Goal: Communication & Community: Share content

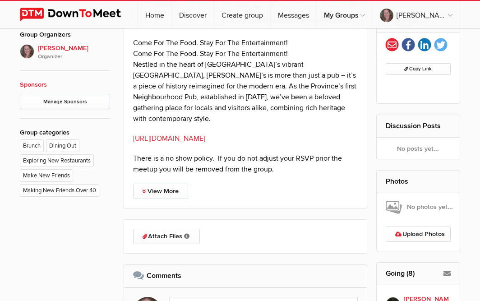
scroll to position [445, 0]
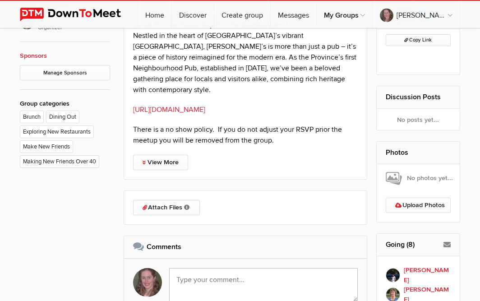
click at [340, 268] on textarea at bounding box center [263, 285] width 189 height 34
type textarea "reservation in my name"
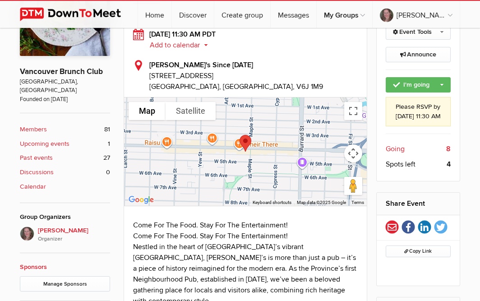
scroll to position [214, 0]
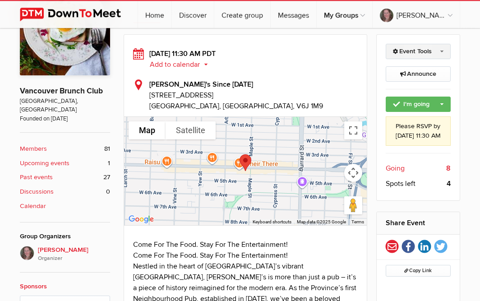
click at [443, 48] on link "Event Tools" at bounding box center [418, 51] width 65 height 15
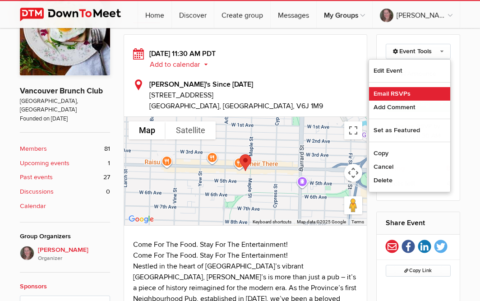
click at [385, 91] on link "Email RSVPs" at bounding box center [409, 94] width 81 height 14
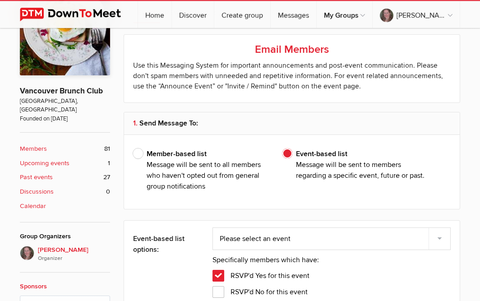
type input "[PERSON_NAME]"
select select "28: Object"
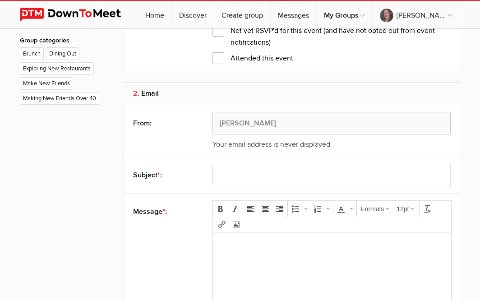
scroll to position [512, 0]
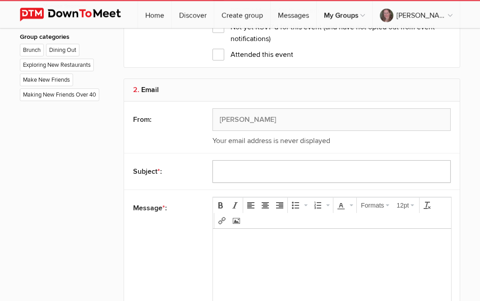
click at [303, 173] on input "text" at bounding box center [332, 171] width 238 height 23
type input "Reservation for Biminis"
click at [287, 239] on p at bounding box center [332, 241] width 224 height 11
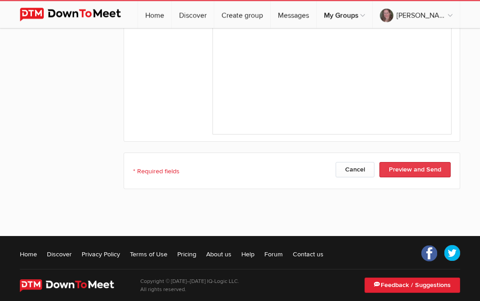
click at [424, 168] on button "Preview and Send" at bounding box center [414, 169] width 71 height 15
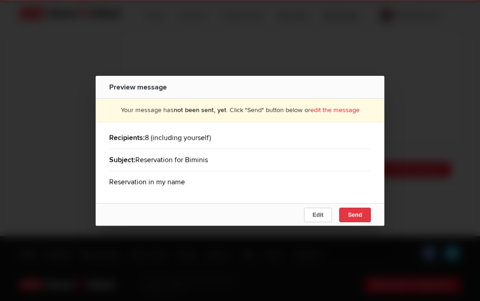
click at [355, 211] on span "Send" at bounding box center [355, 214] width 14 height 7
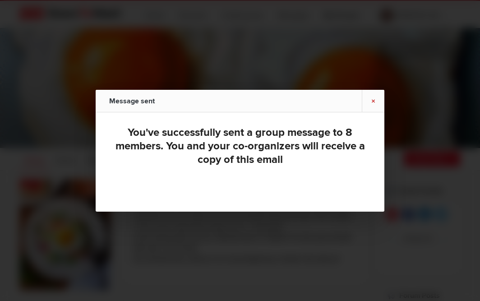
click at [373, 101] on link "×" at bounding box center [373, 101] width 23 height 22
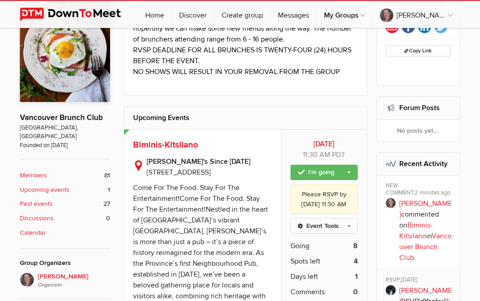
scroll to position [211, 0]
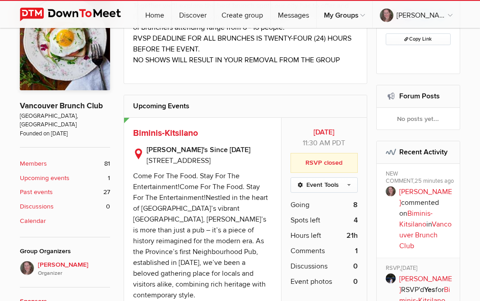
scroll to position [223, 0]
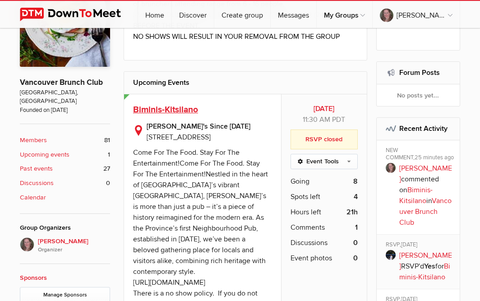
click at [155, 107] on span "Biminis-Kitsilano" at bounding box center [165, 109] width 65 height 11
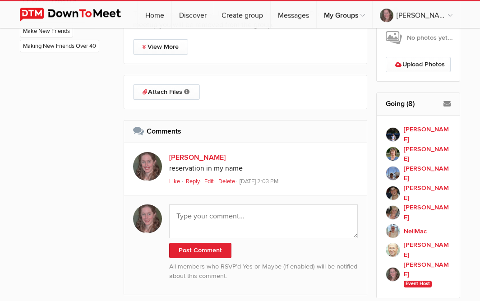
scroll to position [563, 0]
